Goal: Information Seeking & Learning: Learn about a topic

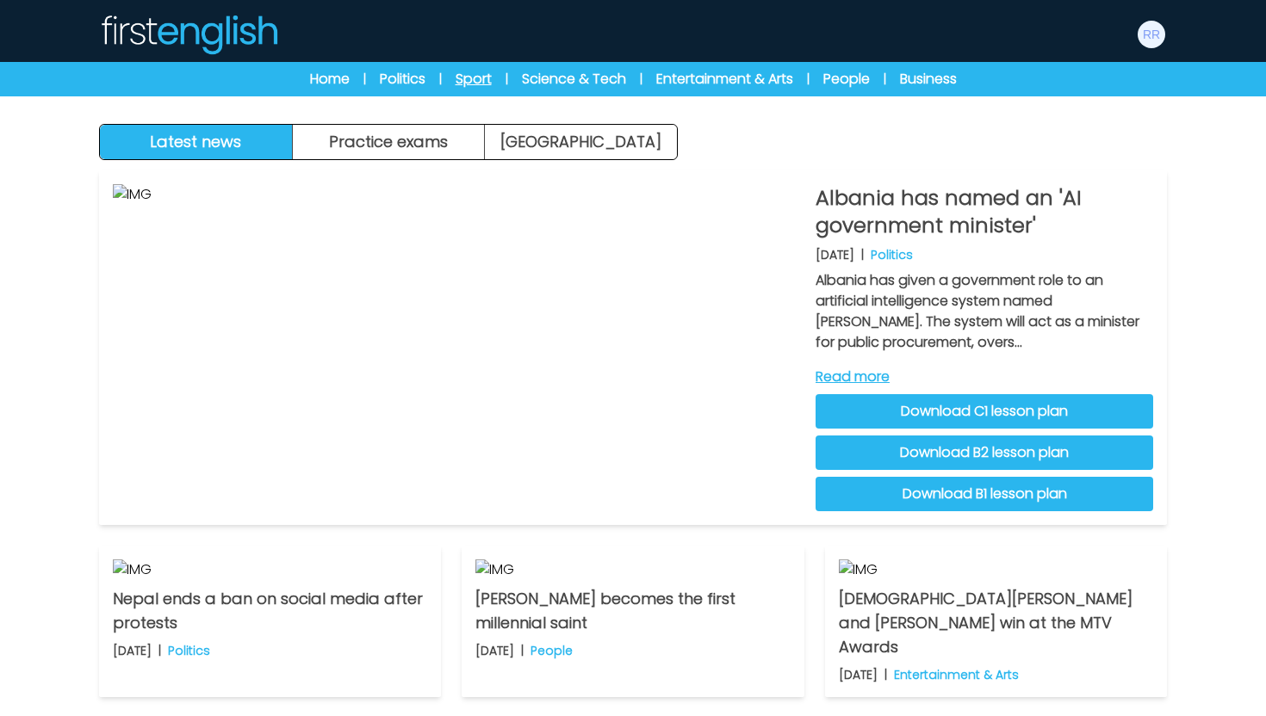
click at [466, 81] on link "Sport" at bounding box center [473, 79] width 36 height 21
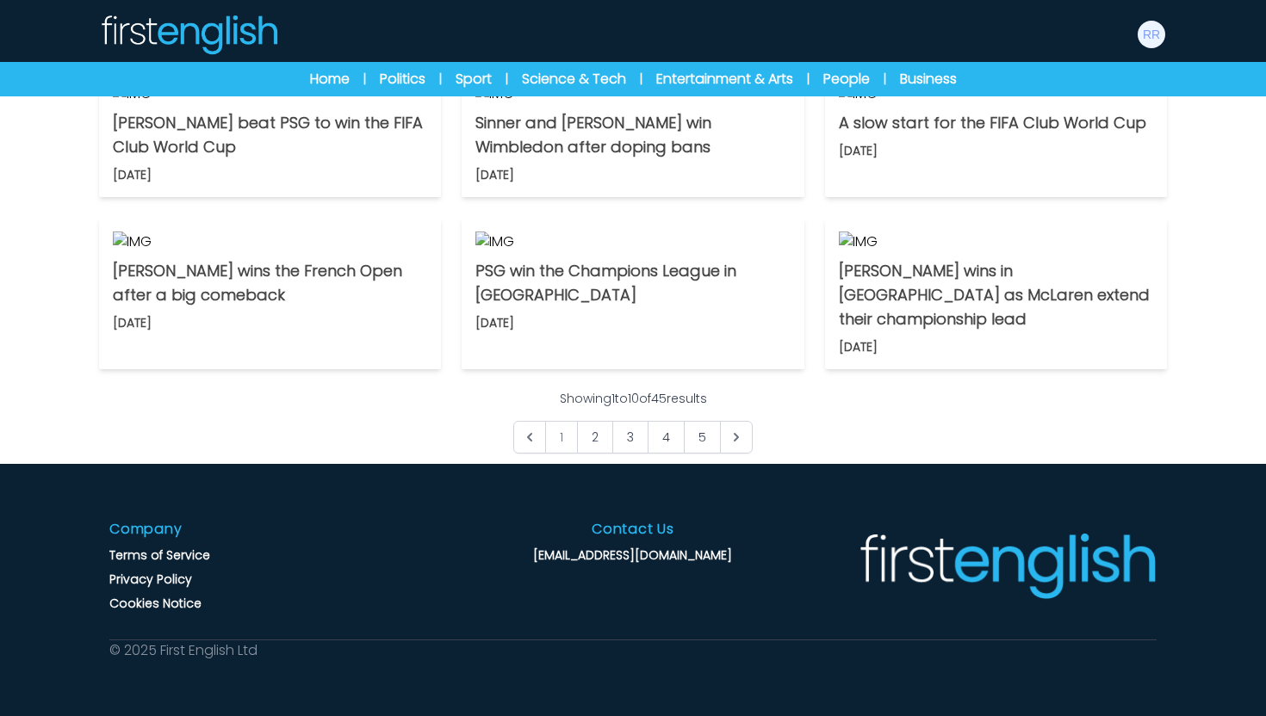
scroll to position [1395, 0]
click at [863, 312] on p "[PERSON_NAME] wins in [GEOGRAPHIC_DATA] as McLaren extend their championship le…" at bounding box center [996, 295] width 314 height 72
